Goal: Information Seeking & Learning: Learn about a topic

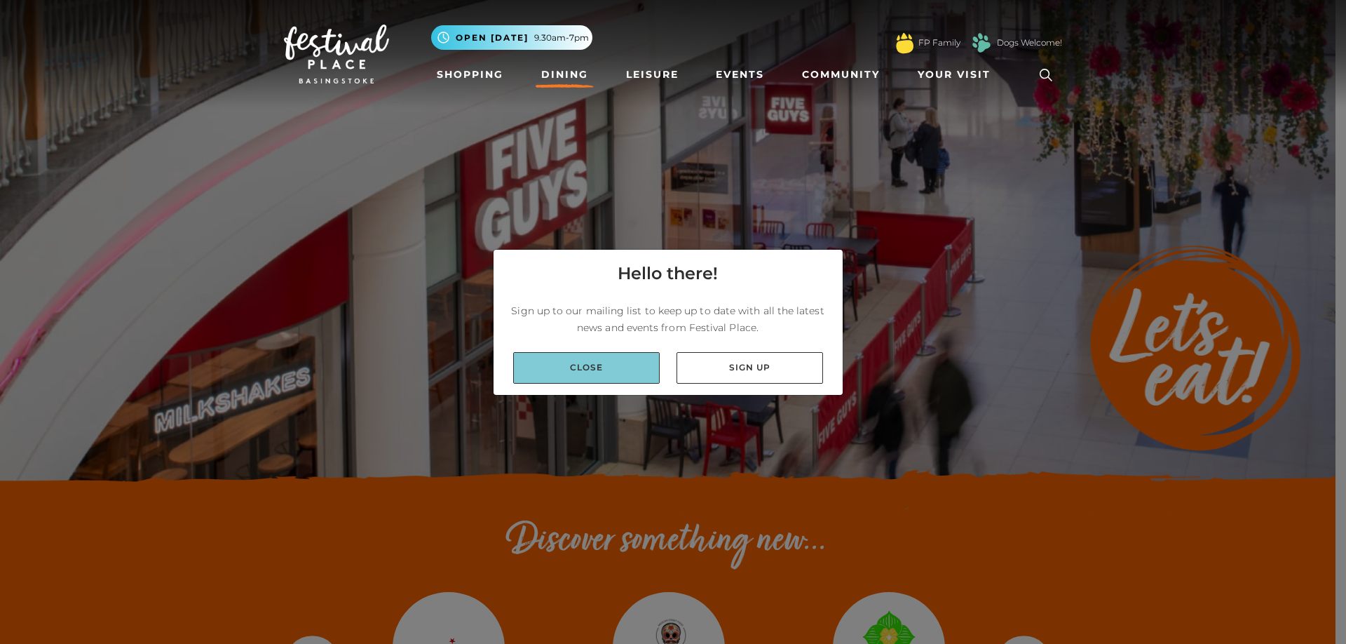
click at [566, 372] on link "Close" at bounding box center [586, 368] width 147 height 32
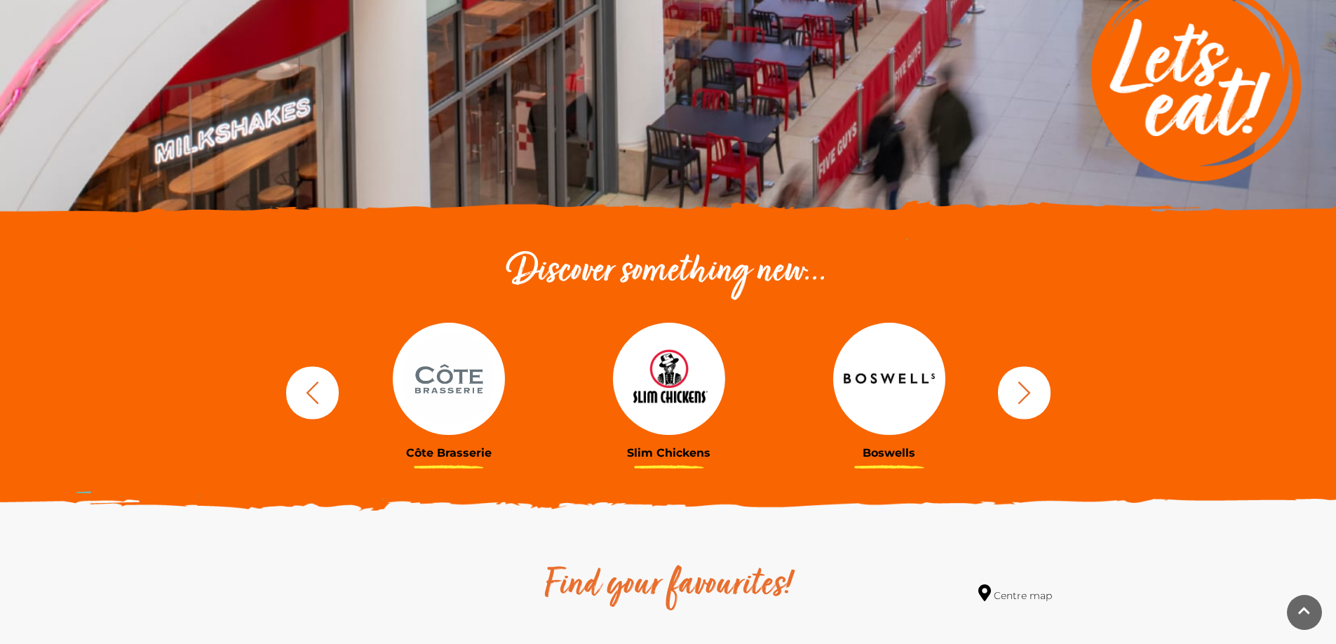
scroll to position [280, 0]
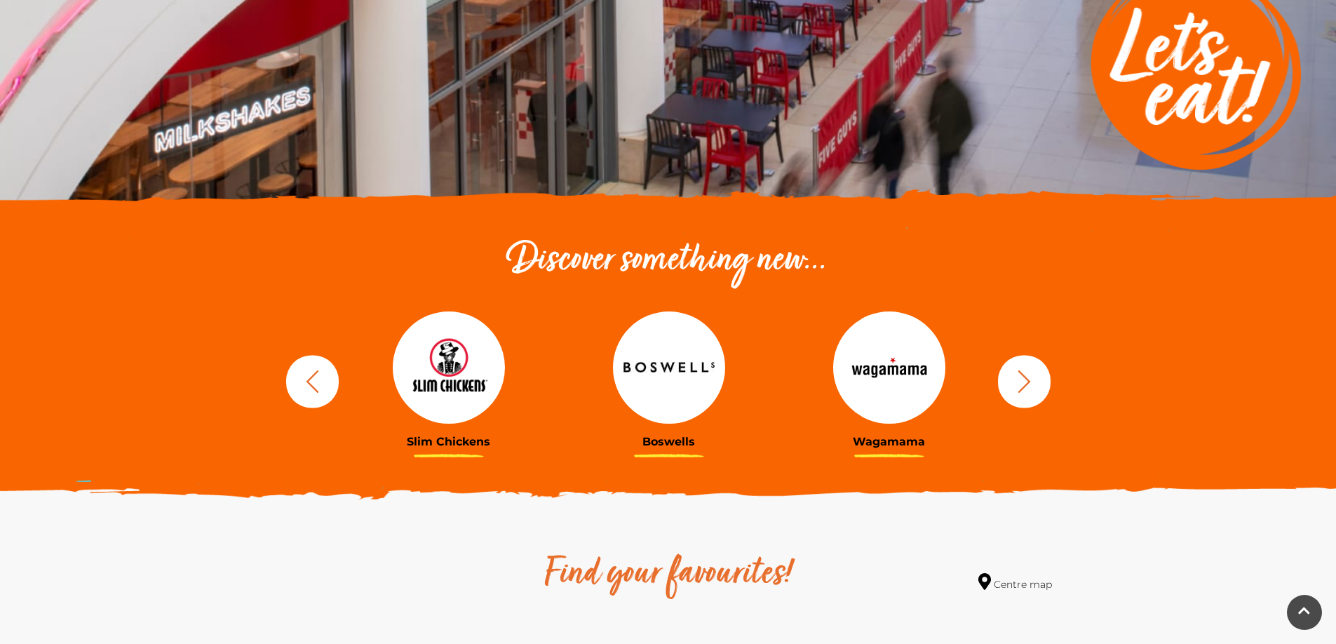
click at [1037, 378] on button "button" at bounding box center [1024, 381] width 53 height 53
click at [1021, 381] on icon "button" at bounding box center [1024, 381] width 26 height 26
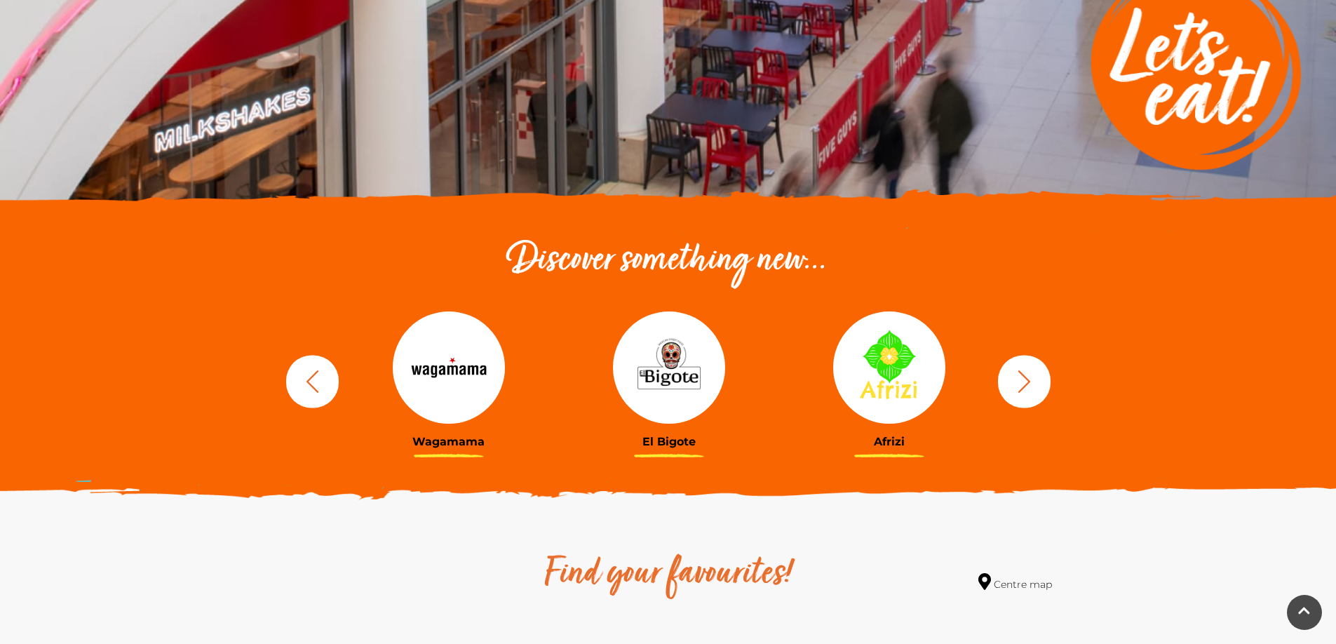
click at [1021, 381] on icon "button" at bounding box center [1024, 381] width 26 height 26
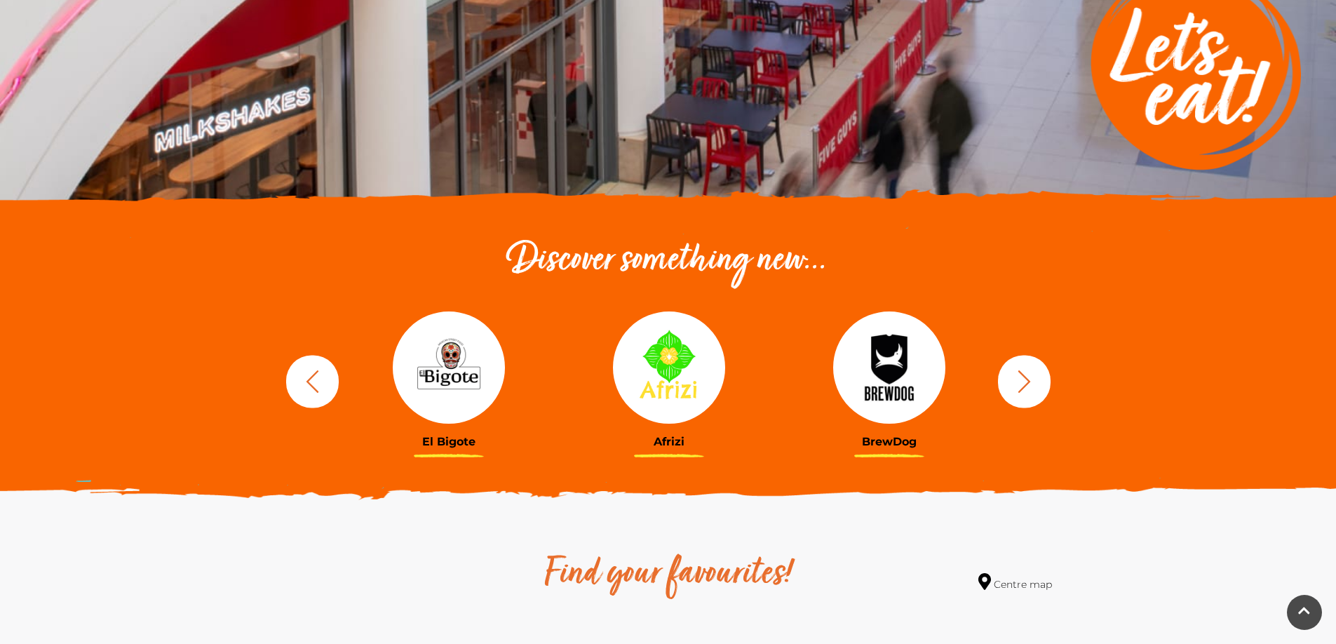
click at [663, 375] on img at bounding box center [669, 367] width 112 height 112
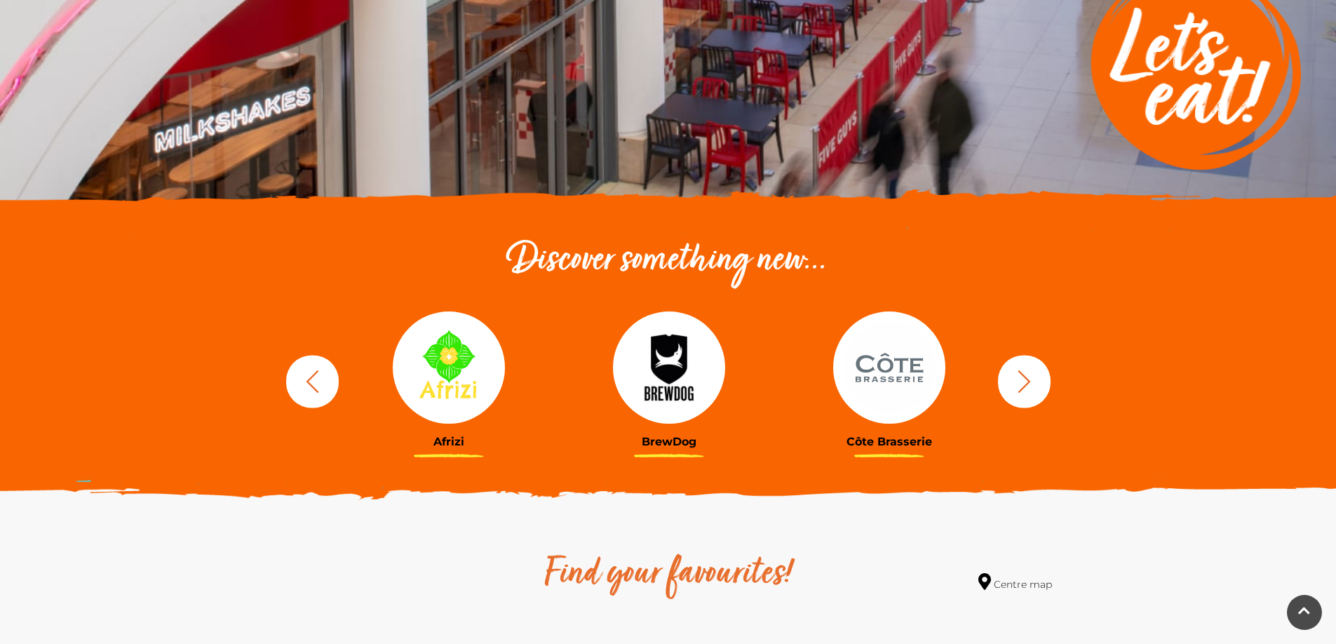
click at [1033, 382] on icon "button" at bounding box center [1024, 381] width 26 height 26
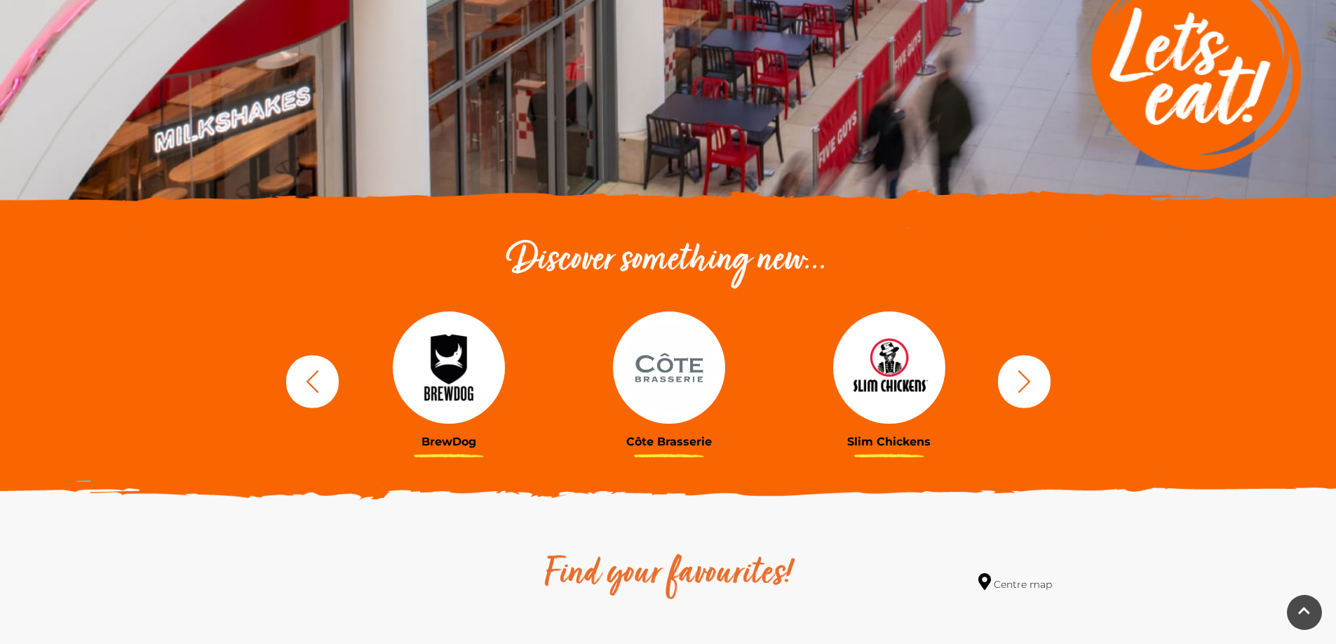
click at [1033, 382] on icon "button" at bounding box center [1024, 381] width 26 height 26
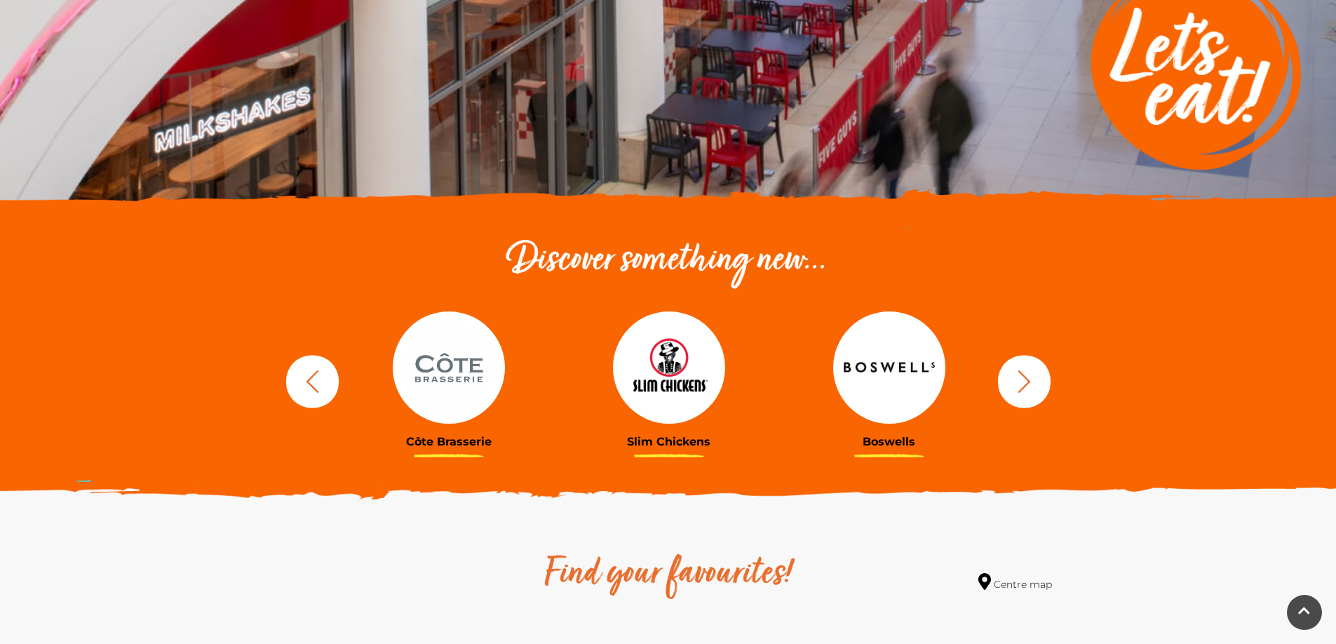
click at [913, 386] on img at bounding box center [889, 367] width 112 height 112
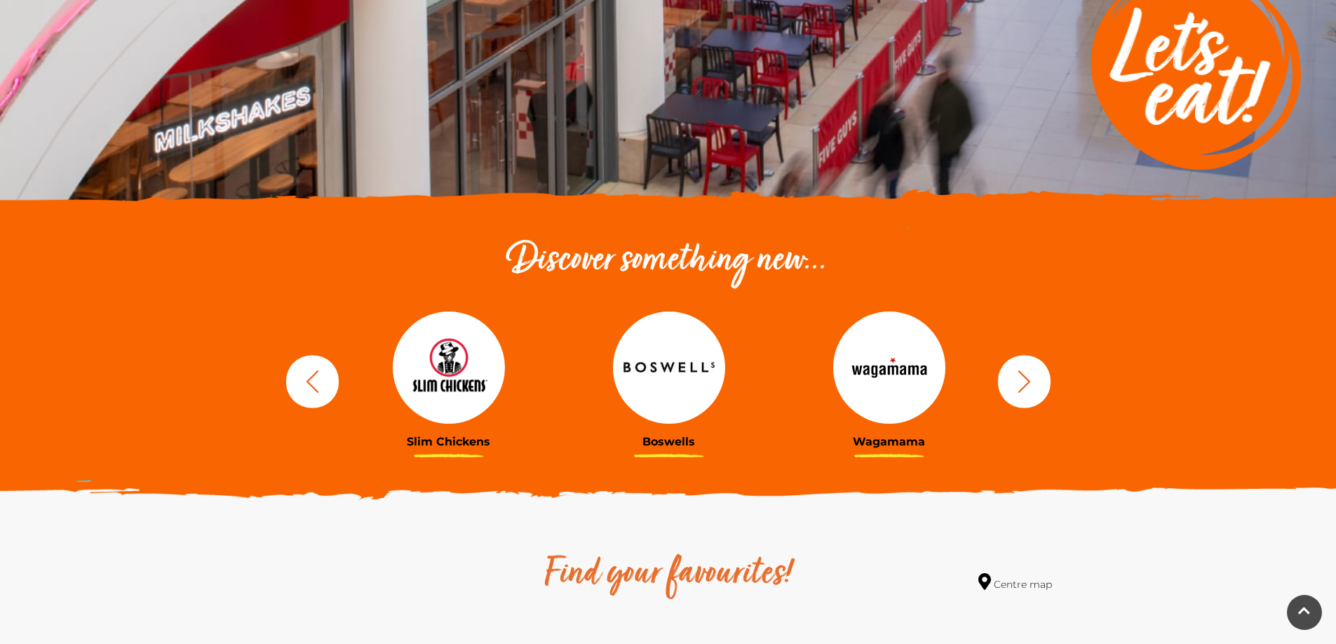
click at [1027, 384] on icon "button" at bounding box center [1024, 381] width 26 height 26
click at [911, 377] on img at bounding box center [889, 367] width 112 height 112
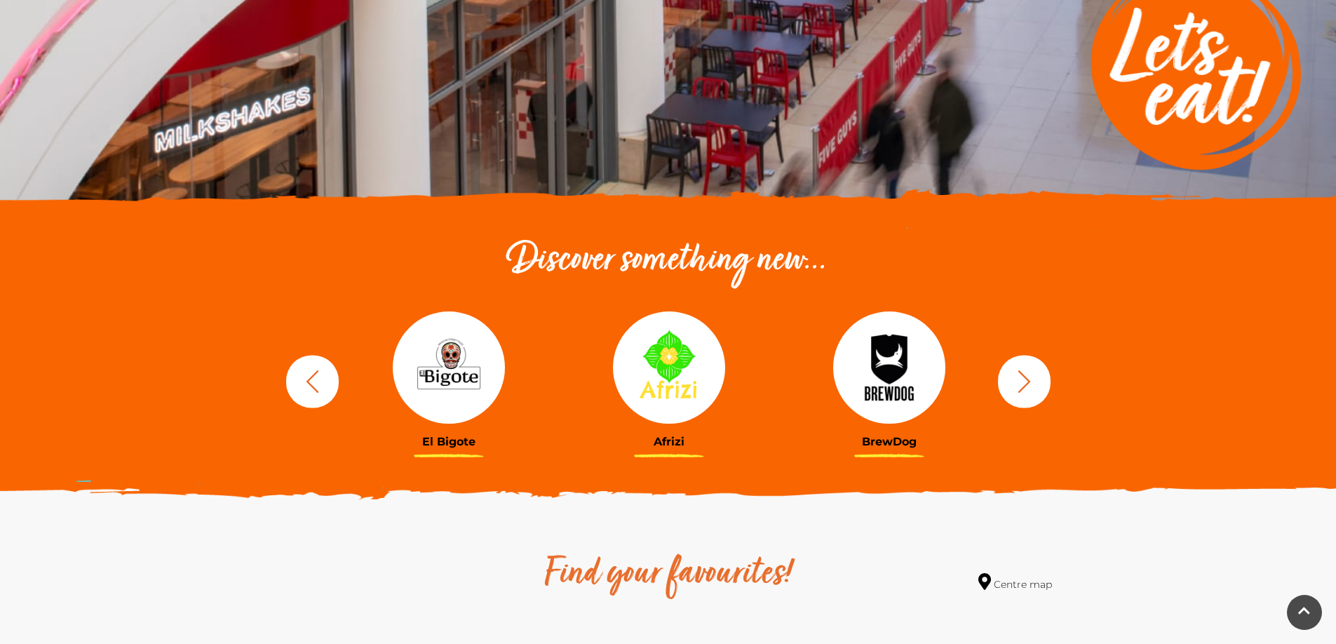
click at [1040, 386] on button "button" at bounding box center [1024, 381] width 53 height 53
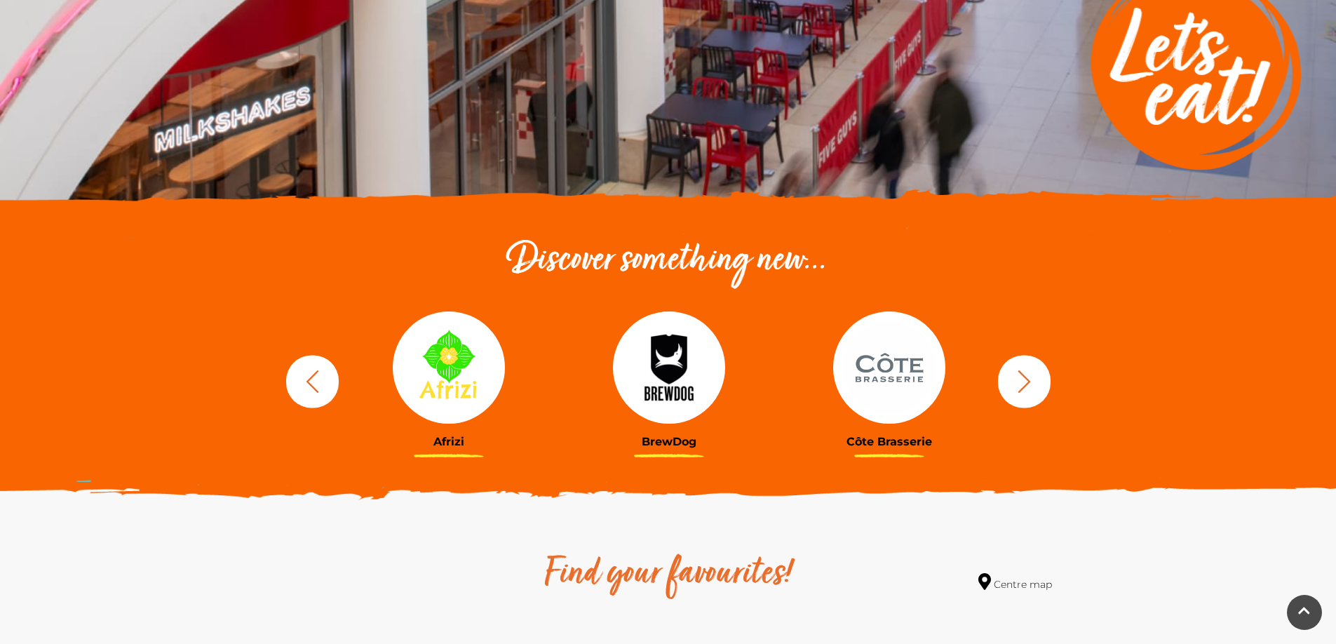
click at [1040, 386] on button "button" at bounding box center [1024, 381] width 53 height 53
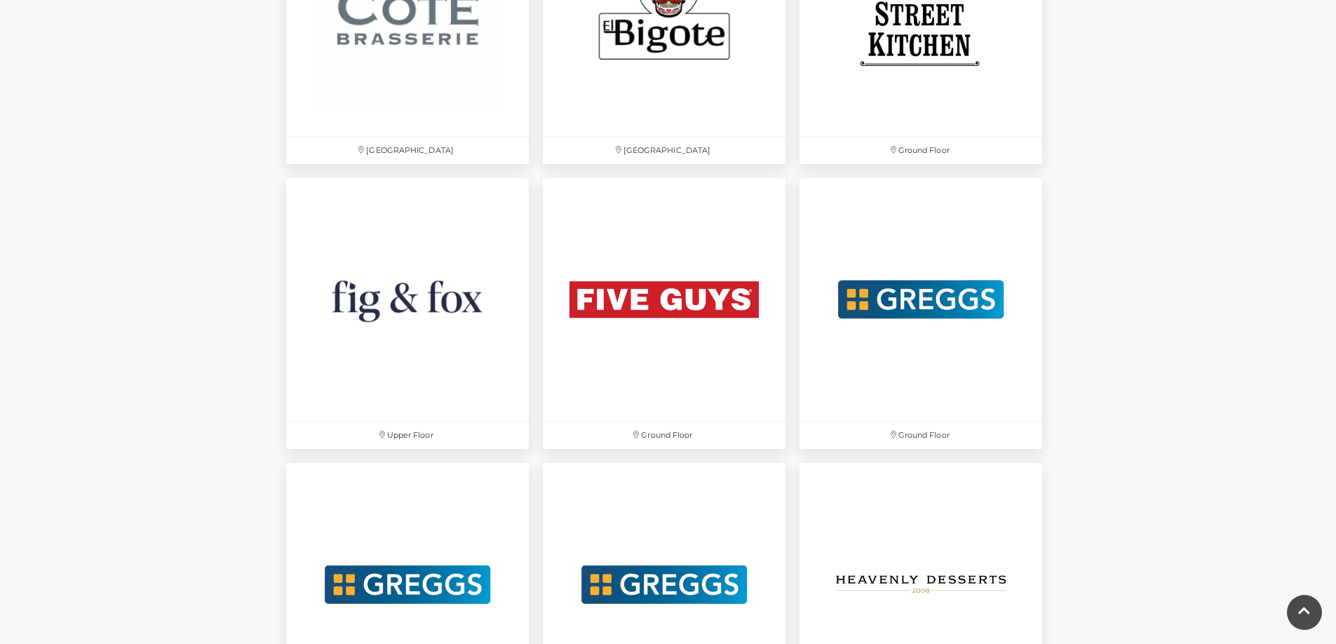
scroll to position [2454, 0]
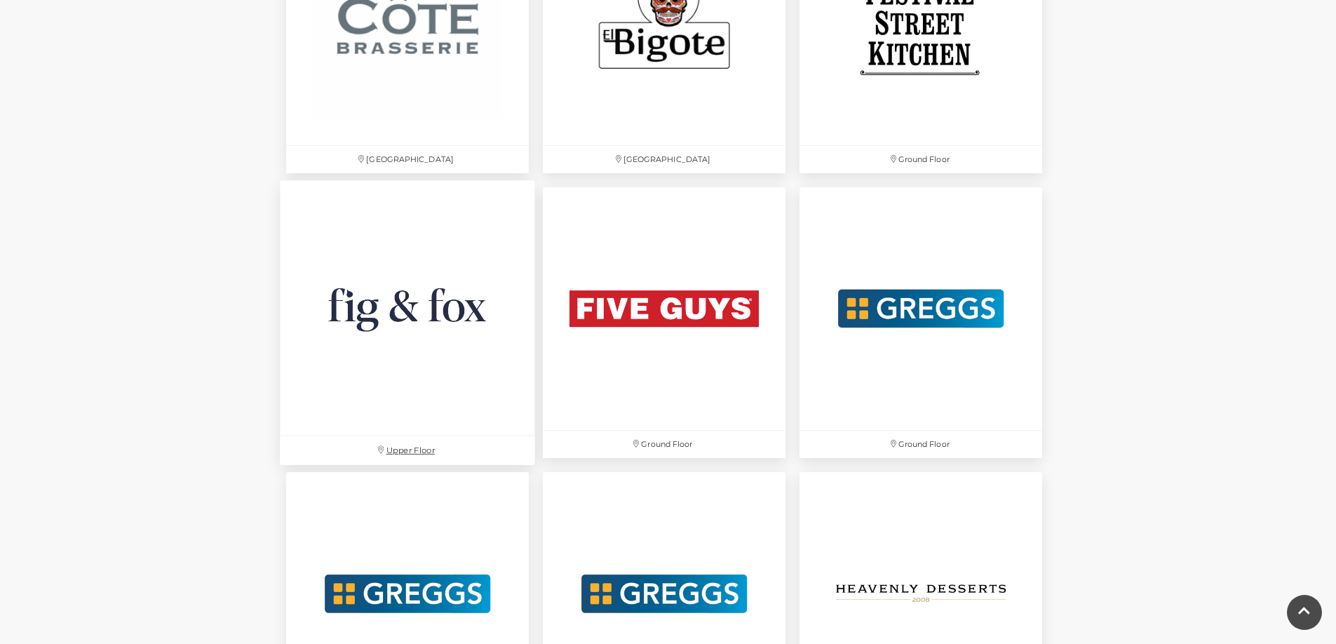
click at [379, 319] on img at bounding box center [407, 307] width 255 height 255
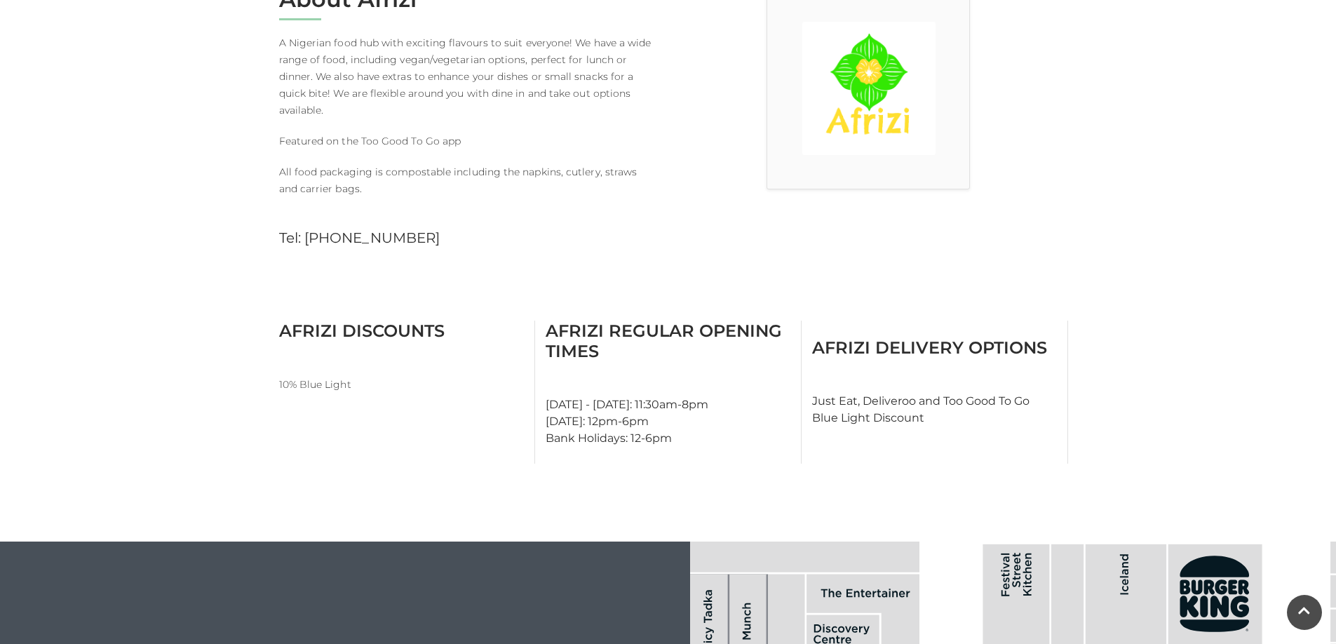
scroll to position [491, 0]
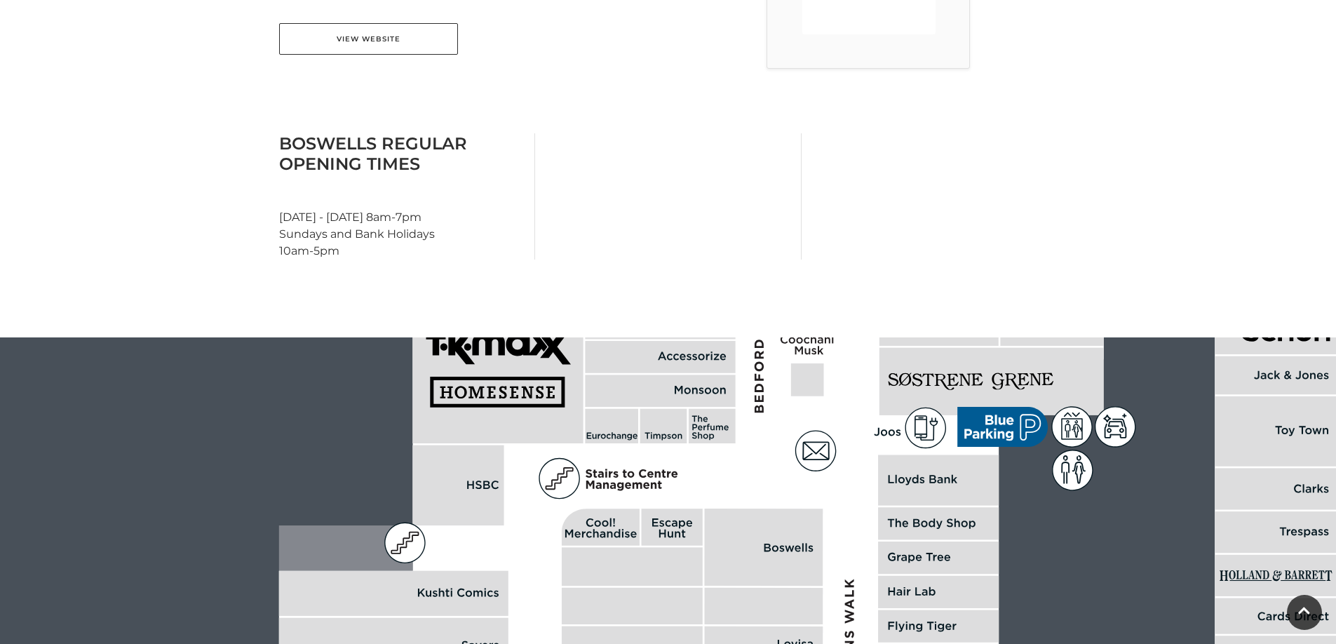
scroll to position [191, 0]
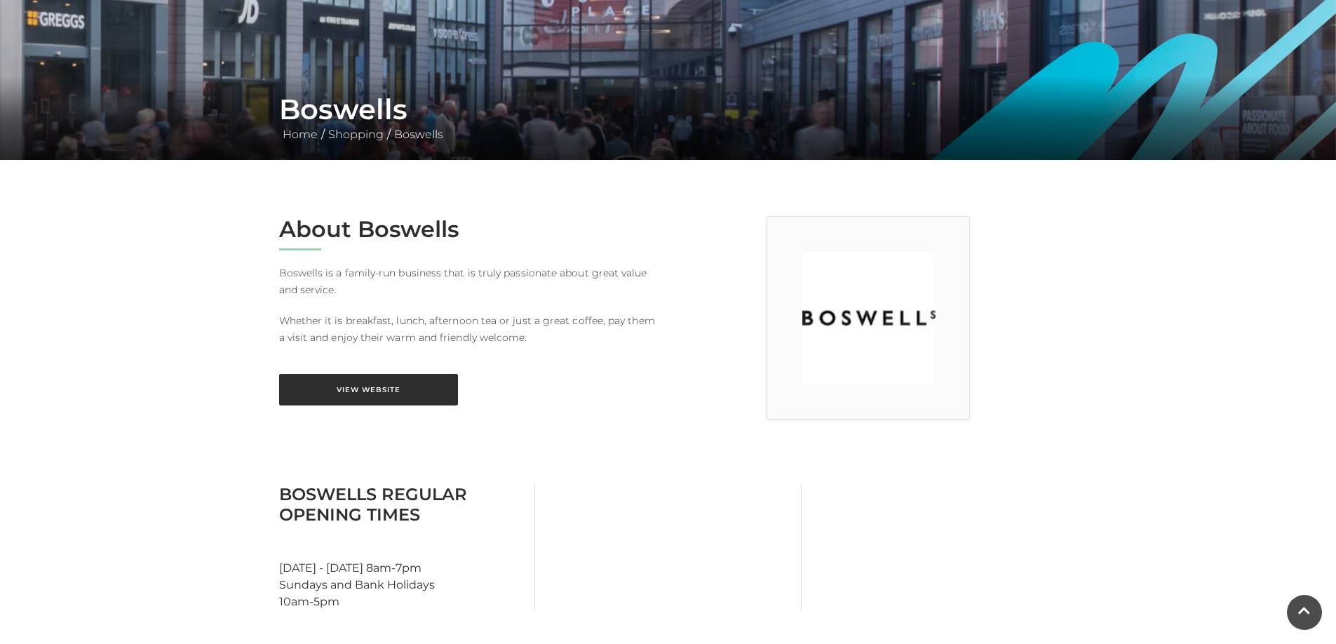
click at [301, 388] on link "View Website" at bounding box center [368, 390] width 179 height 32
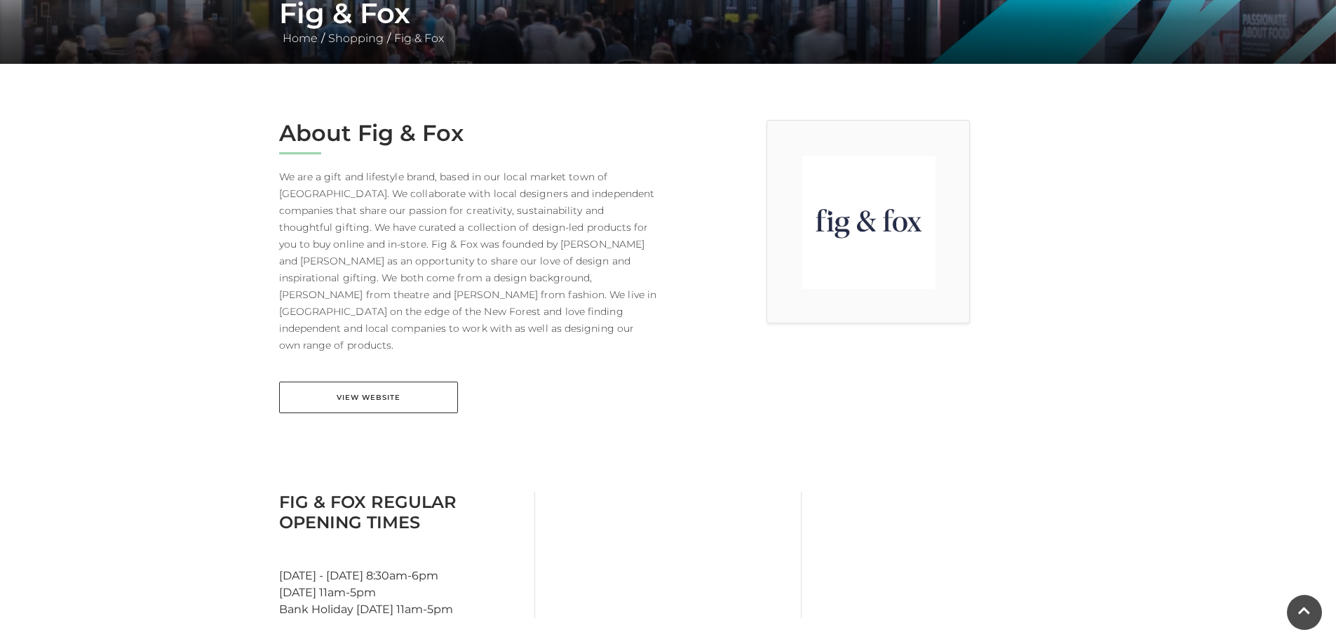
scroll to position [280, 0]
